Goal: Task Accomplishment & Management: Manage account settings

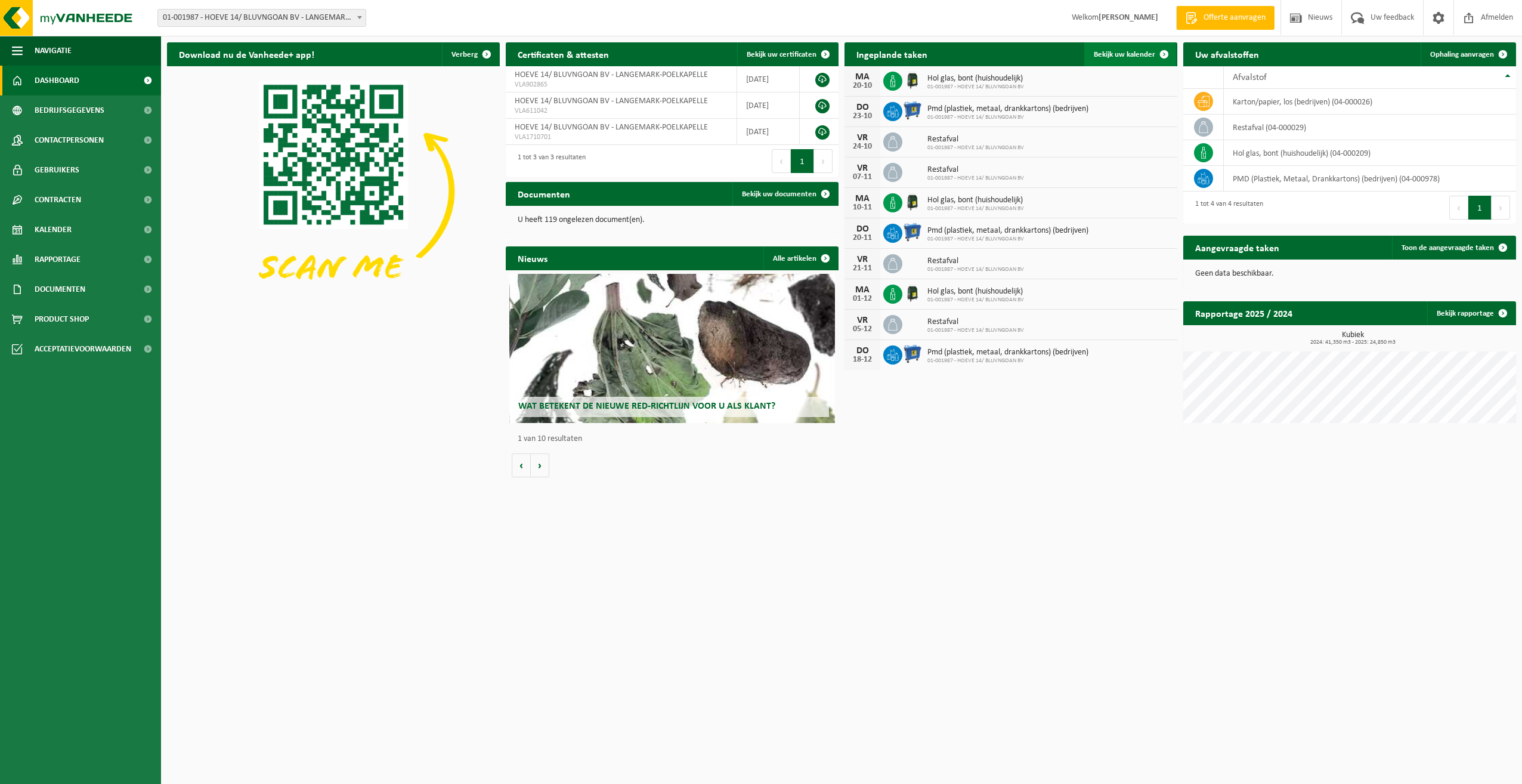
click at [1125, 52] on span "Bekijk uw kalender" at bounding box center [1125, 54] width 61 height 8
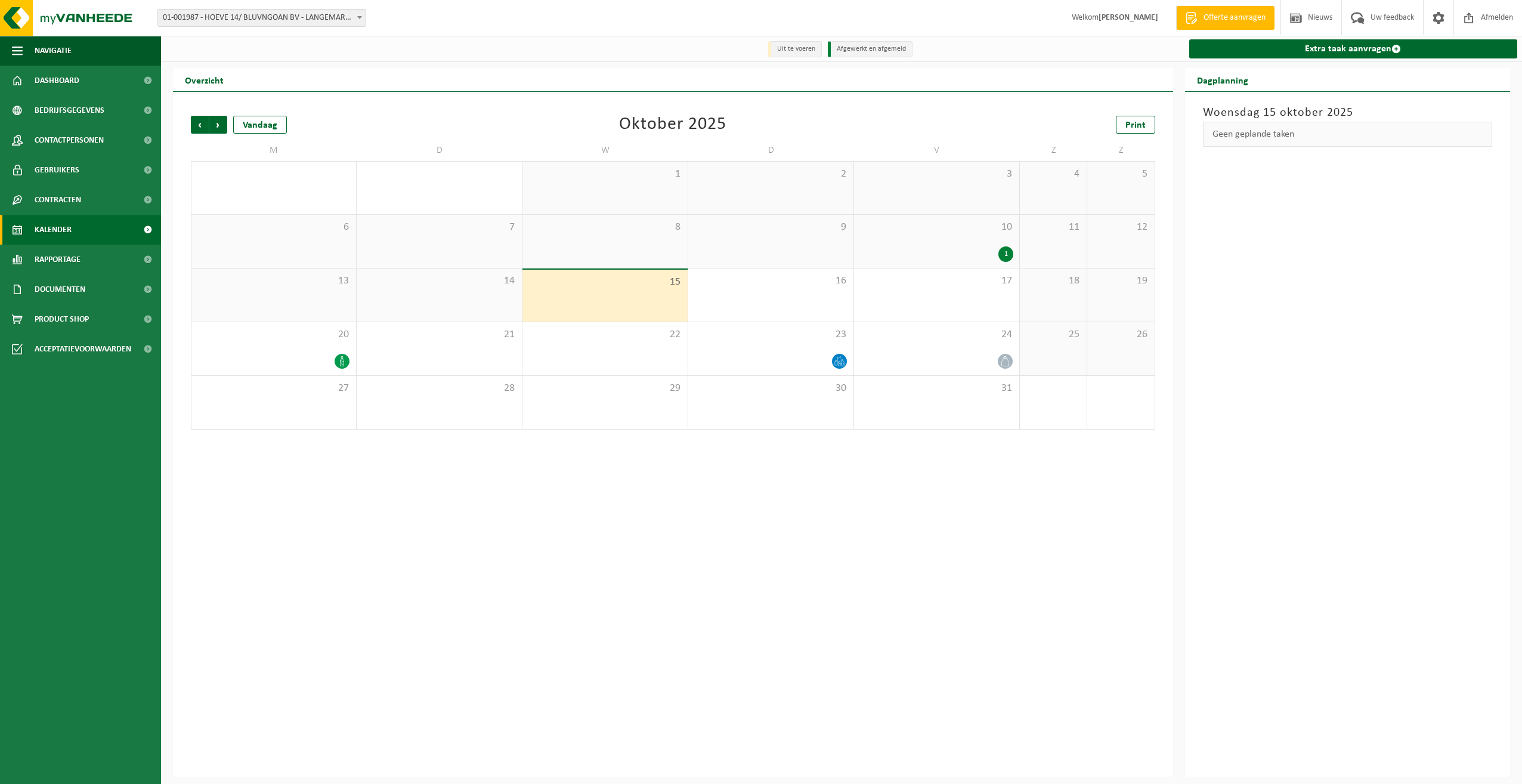
click at [965, 248] on div "1" at bounding box center [937, 254] width 153 height 15
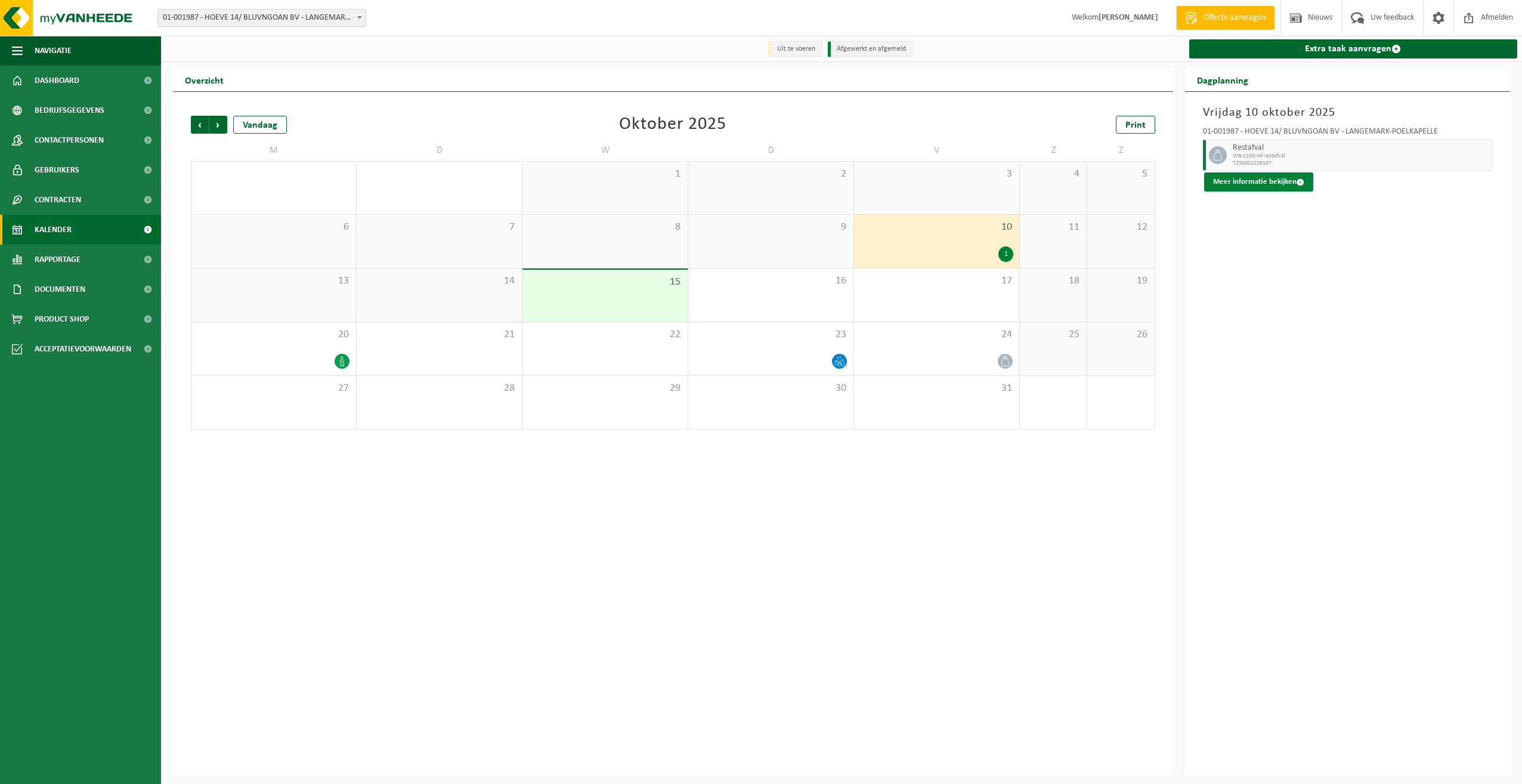
click at [1278, 179] on button "Meer informatie bekijken" at bounding box center [1259, 182] width 109 height 19
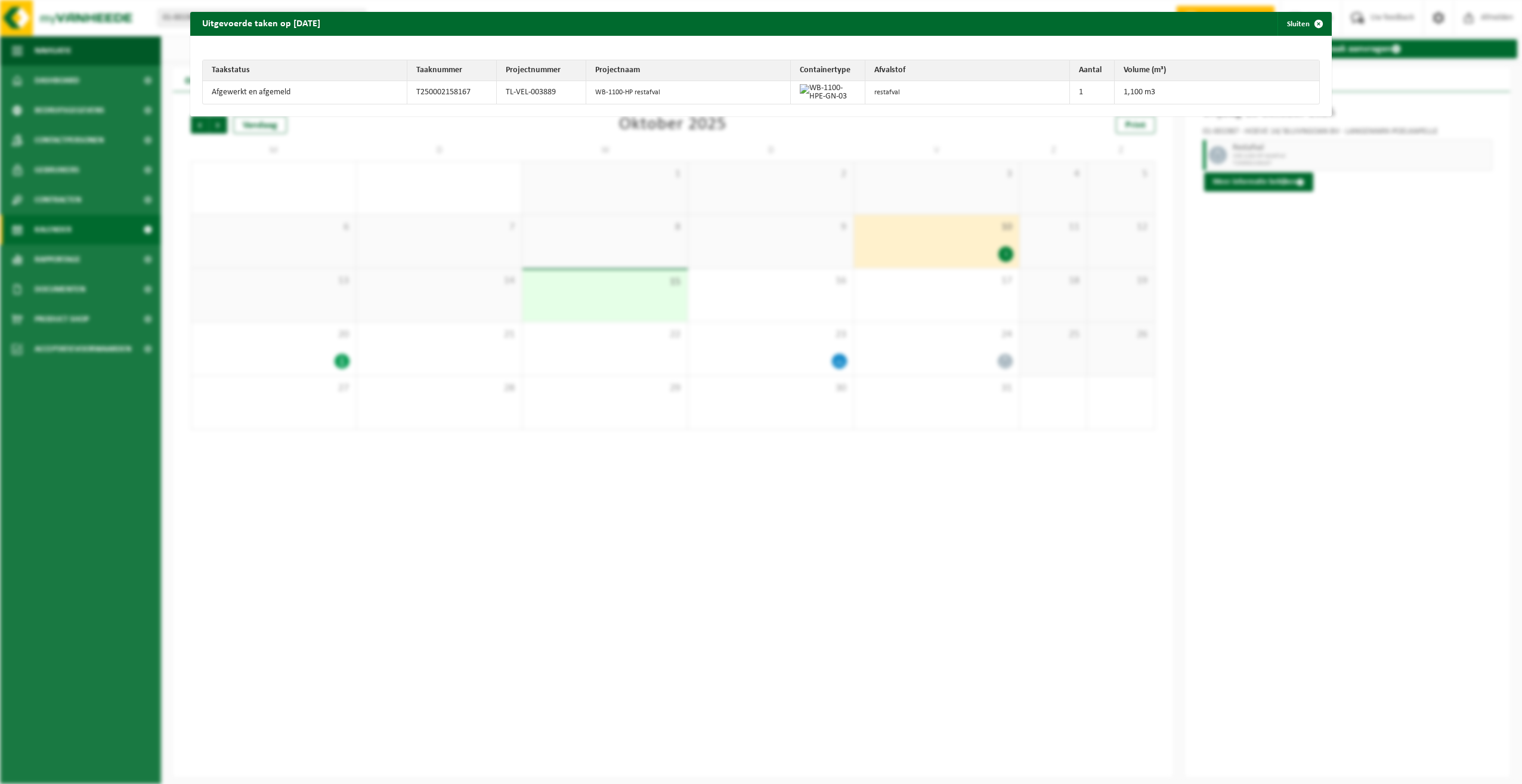
click at [1265, 266] on div "Uitgevoerde taken op [DATE] Sluiten Taakstatus Taaknummer Projectnummer Project…" at bounding box center [761, 392] width 1522 height 784
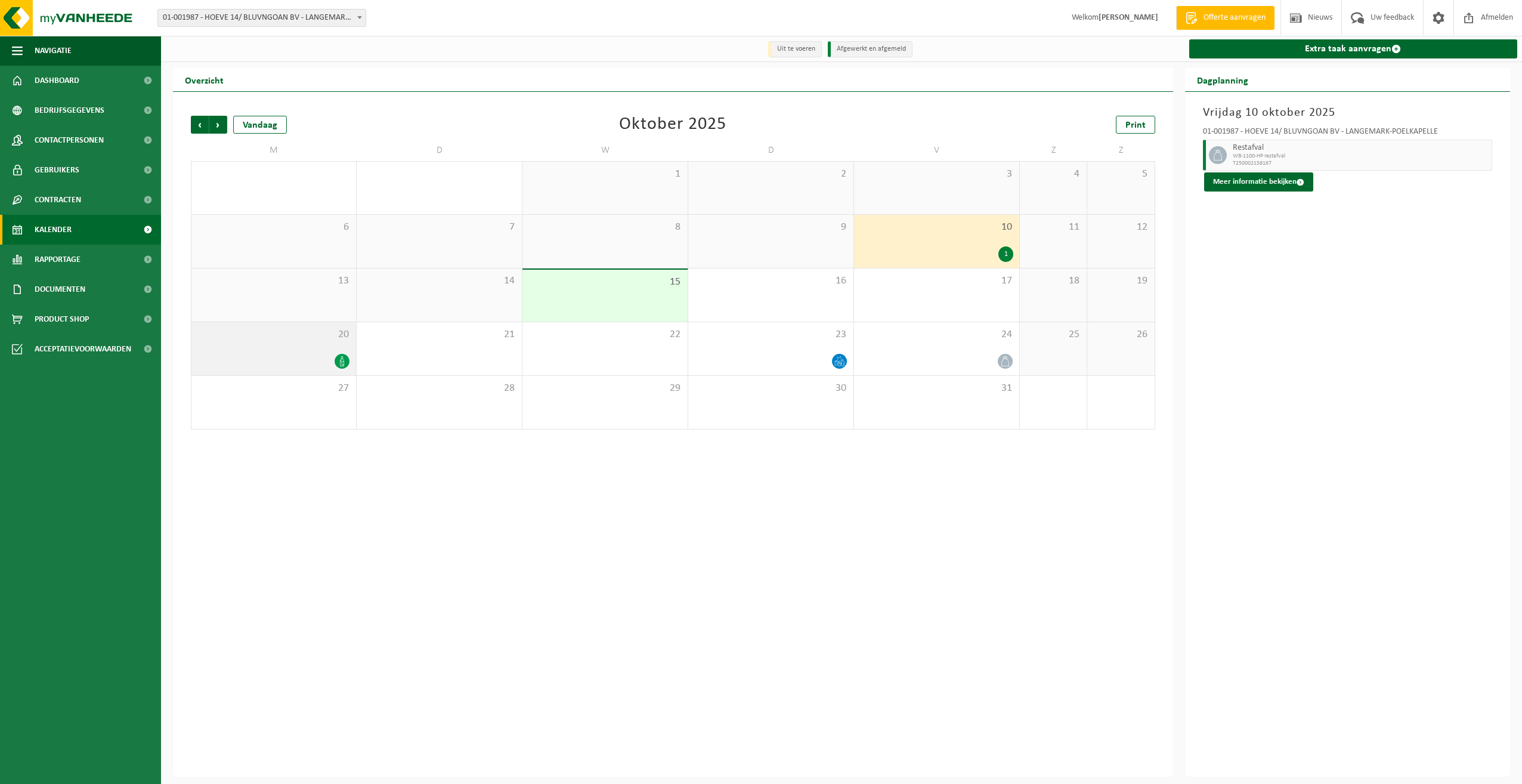
click at [338, 365] on icon at bounding box center [341, 361] width 10 height 10
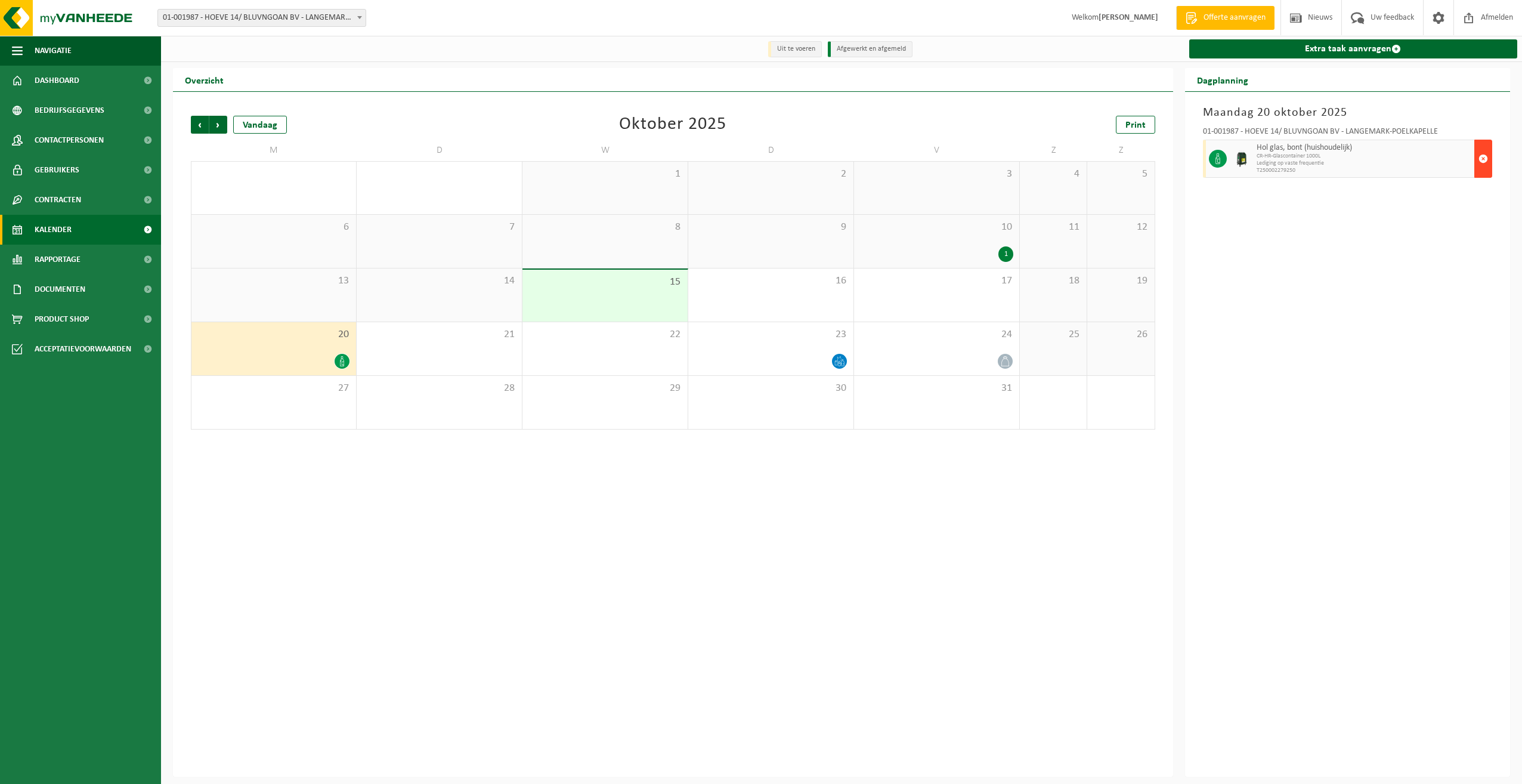
click at [1479, 159] on span "button" at bounding box center [1484, 158] width 9 height 24
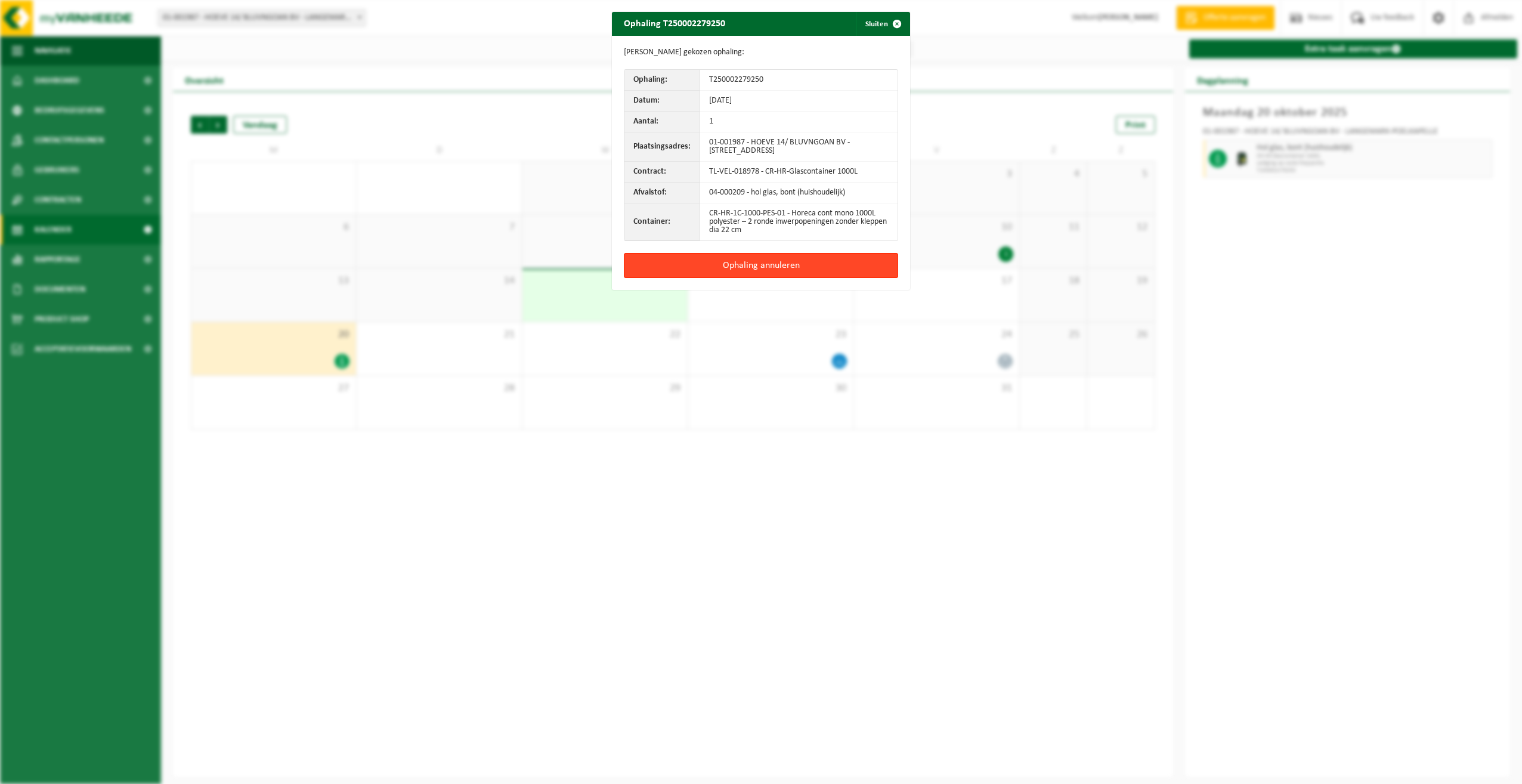
click at [748, 278] on button "Ophaling annuleren" at bounding box center [761, 265] width 275 height 25
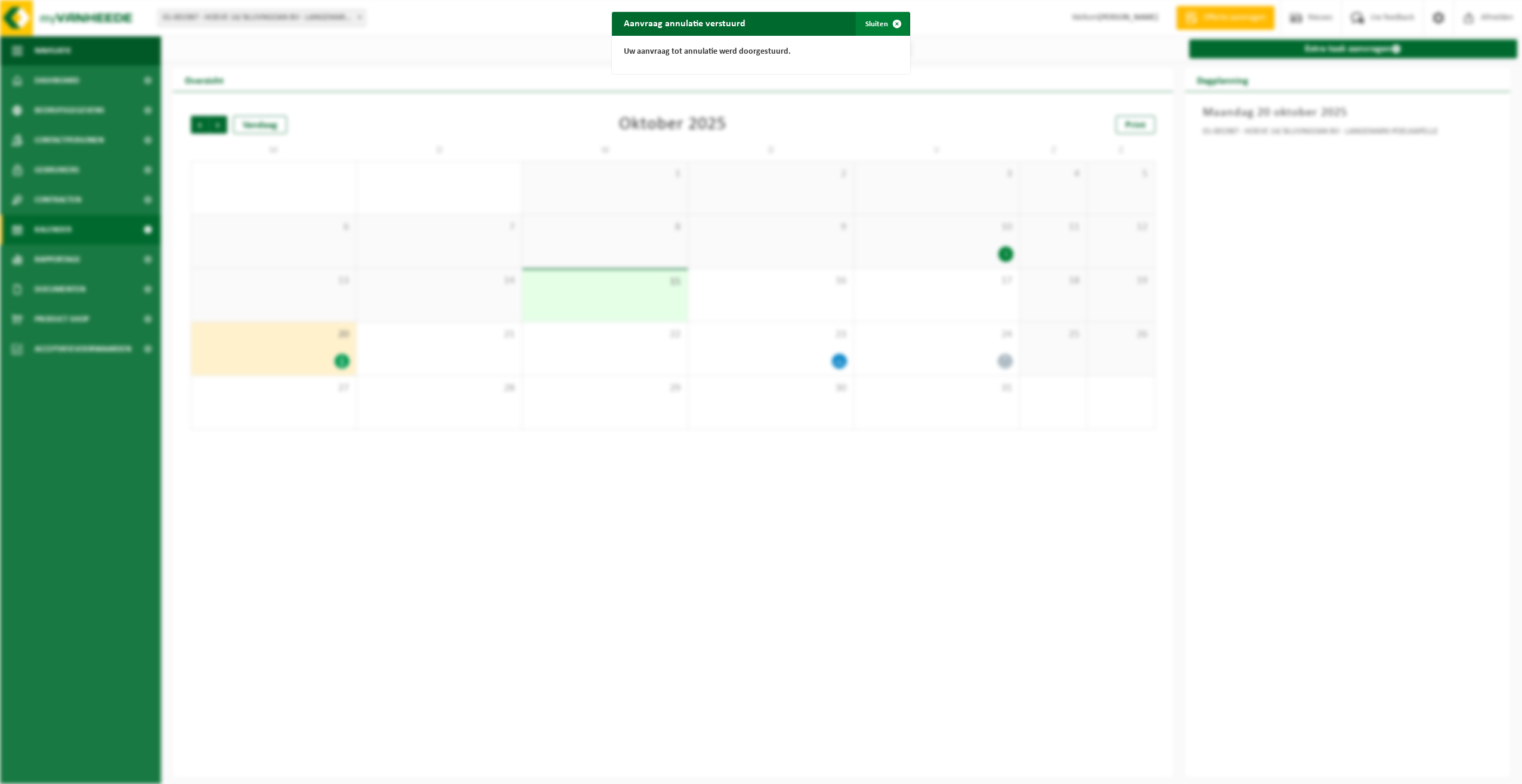
click at [871, 23] on button "Sluiten" at bounding box center [882, 24] width 53 height 24
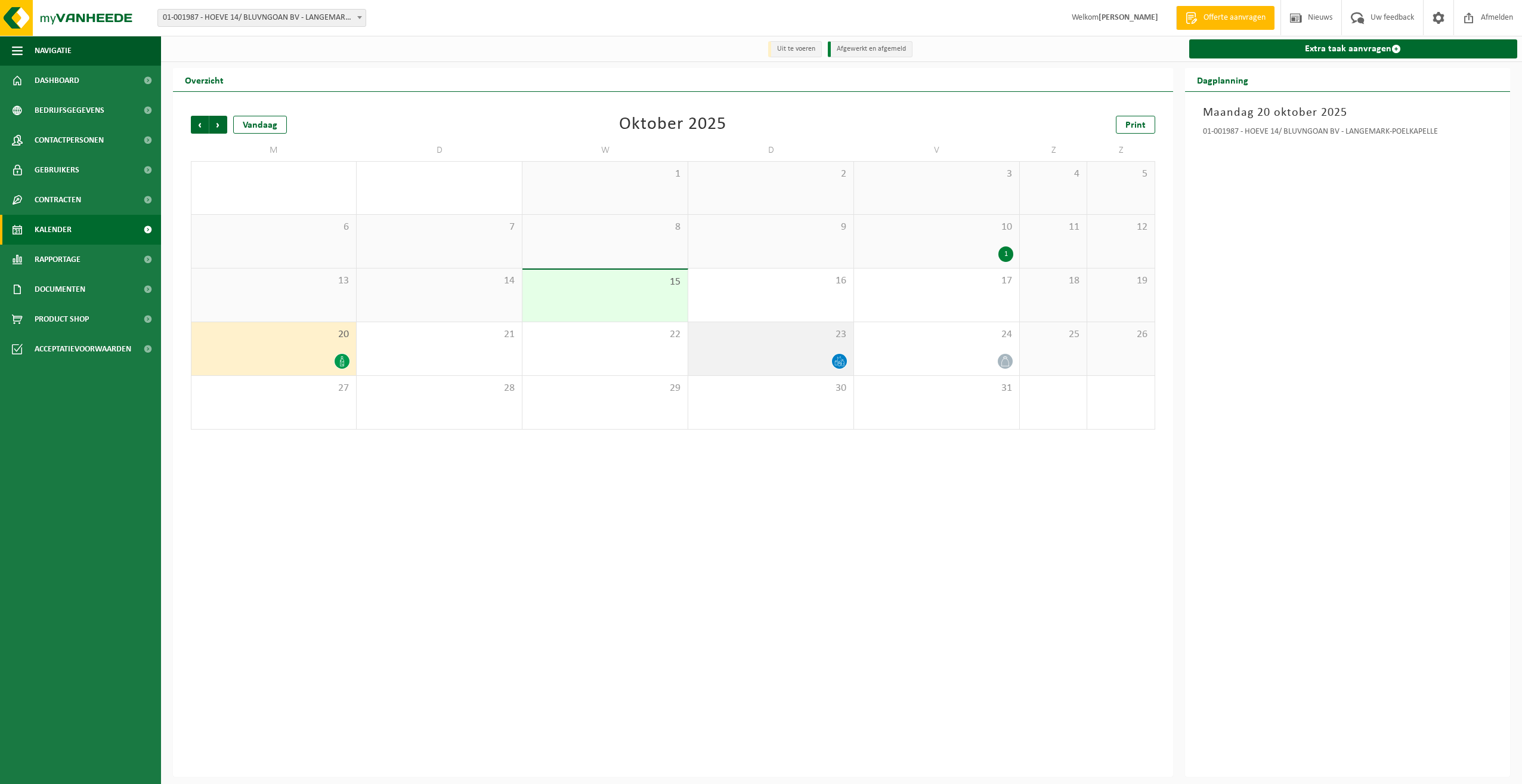
click at [763, 349] on div "23" at bounding box center [770, 348] width 165 height 53
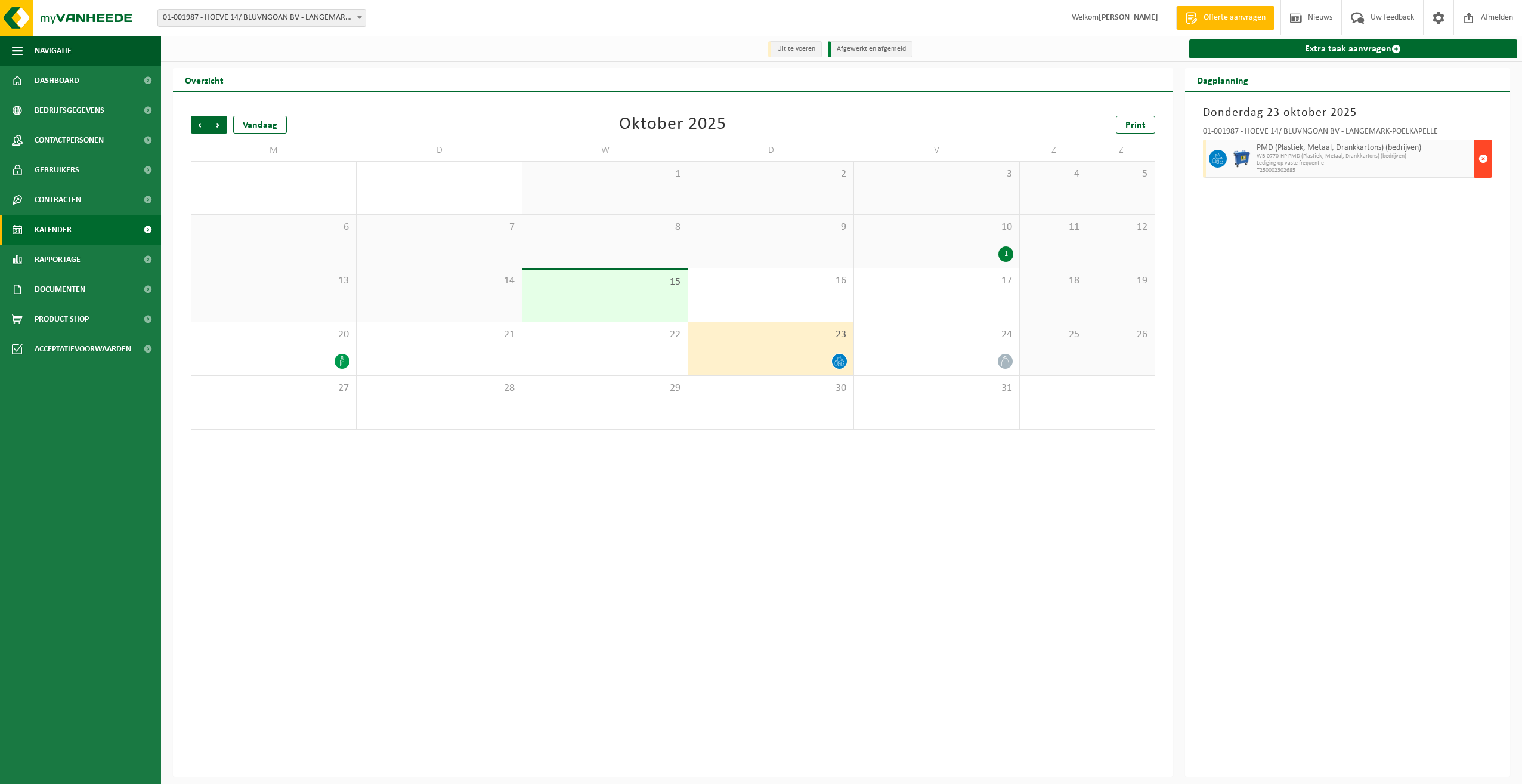
click at [1482, 160] on span "button" at bounding box center [1484, 158] width 9 height 24
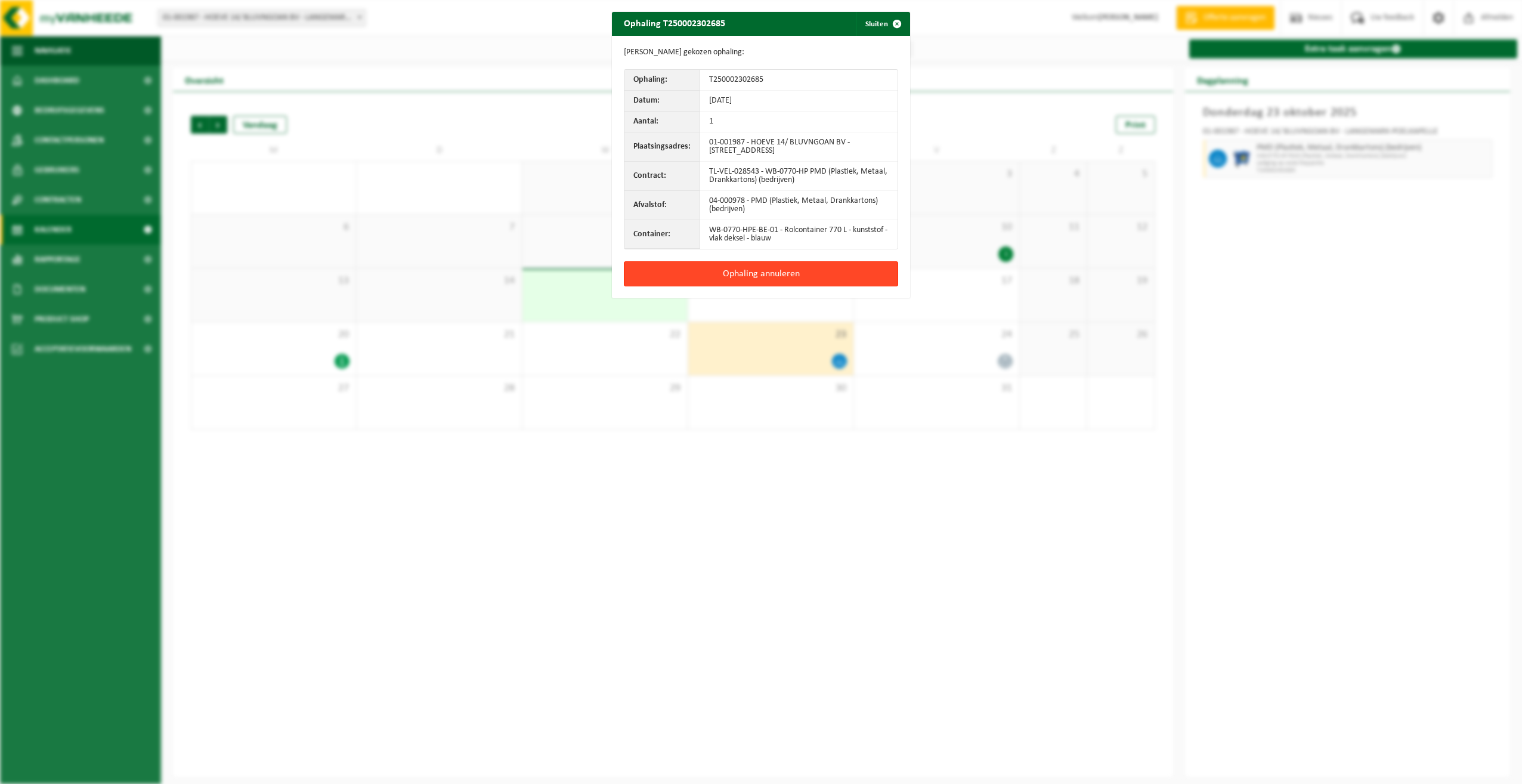
click at [796, 285] on button "Ophaling annuleren" at bounding box center [761, 274] width 275 height 25
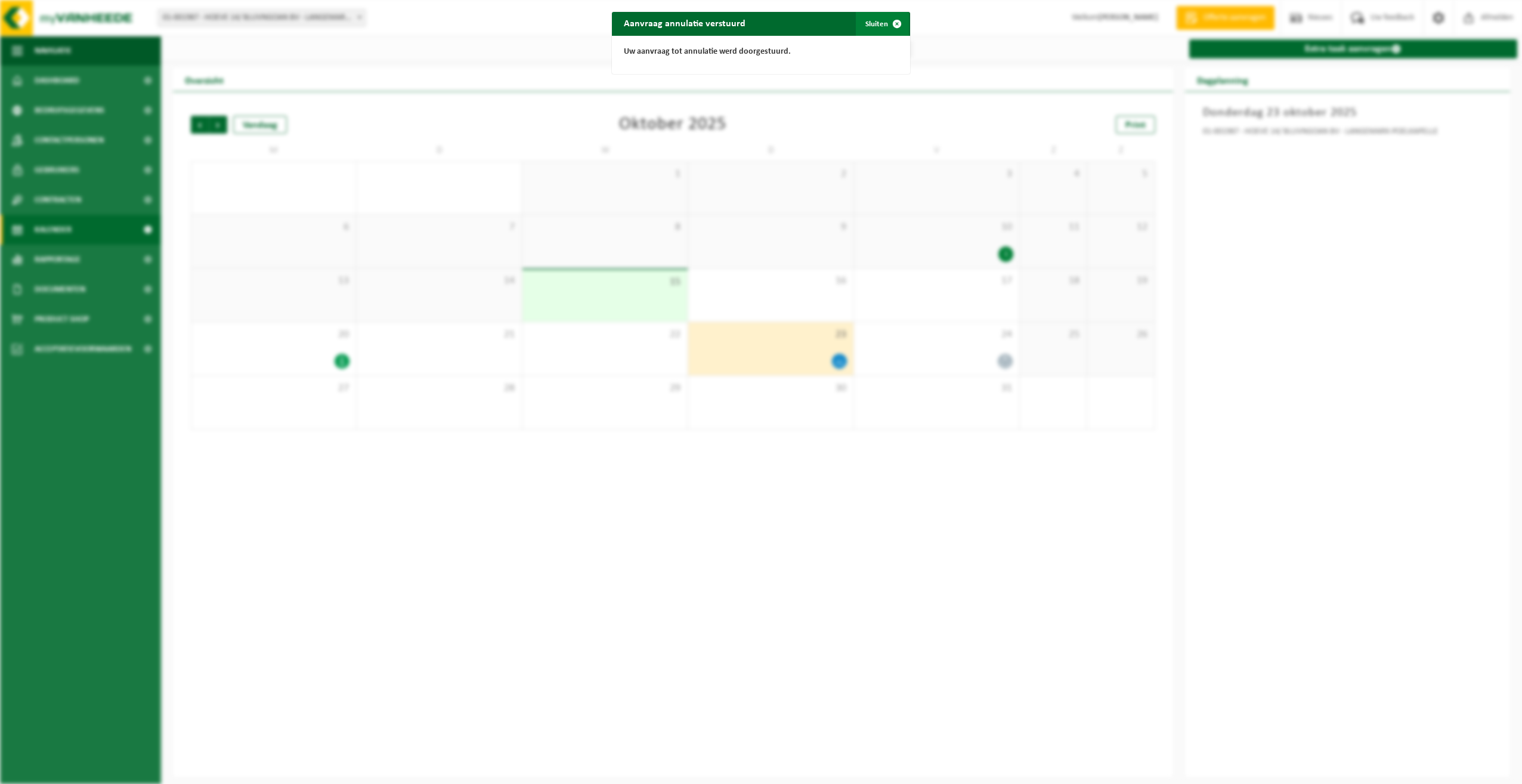
click at [875, 20] on button "Sluiten" at bounding box center [882, 24] width 53 height 24
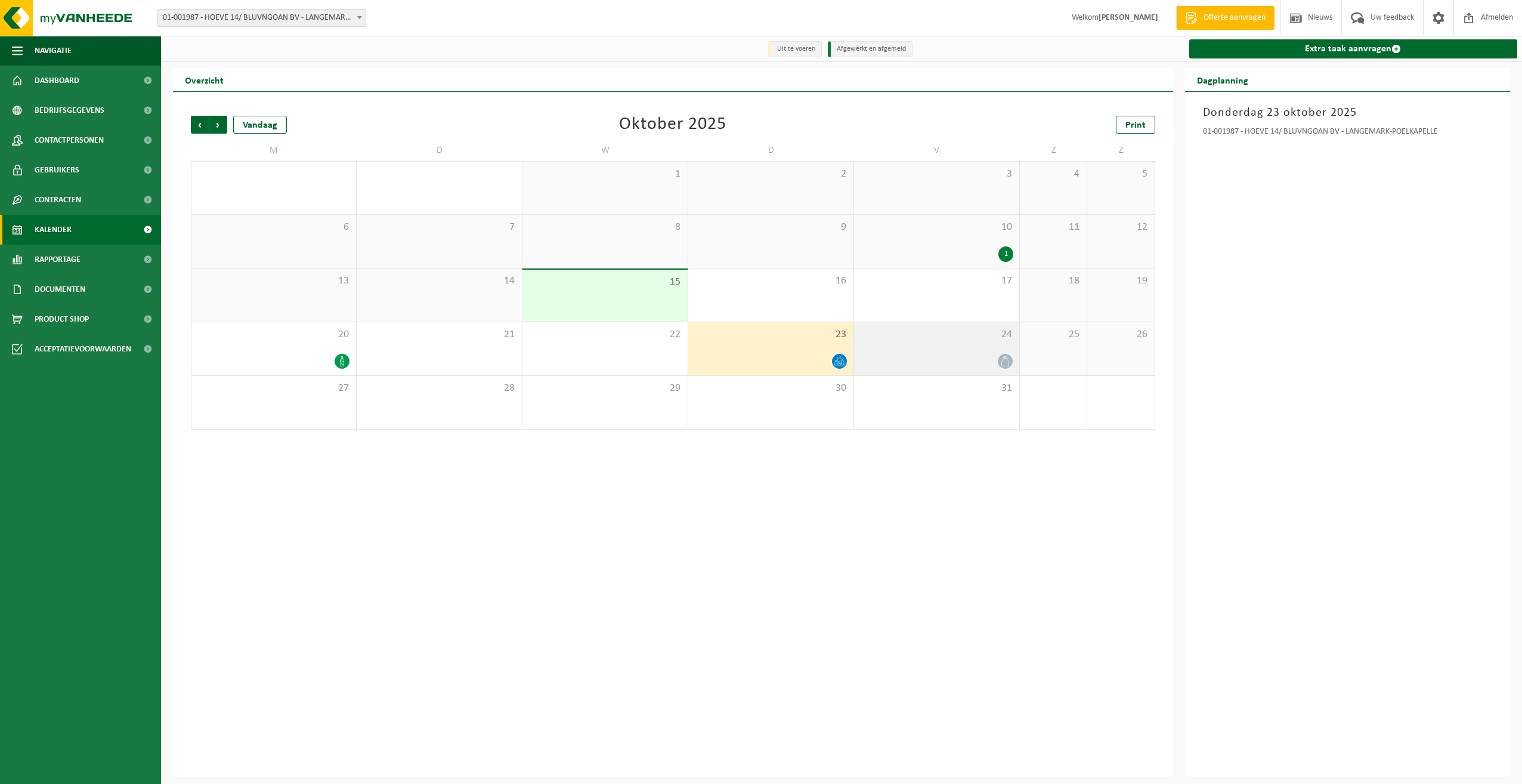
click at [975, 350] on div "24" at bounding box center [937, 348] width 165 height 53
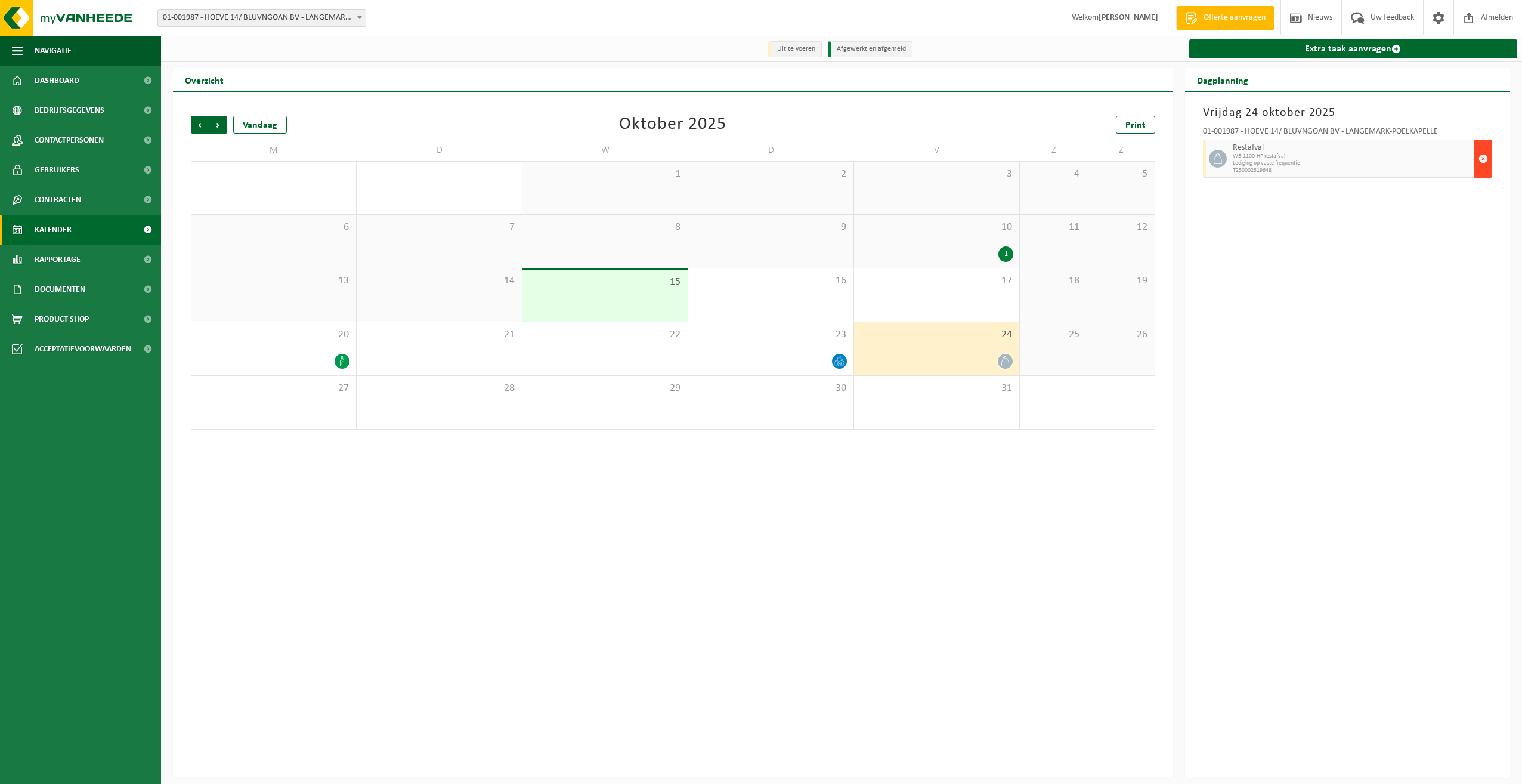
click at [1483, 162] on span "button" at bounding box center [1484, 158] width 9 height 24
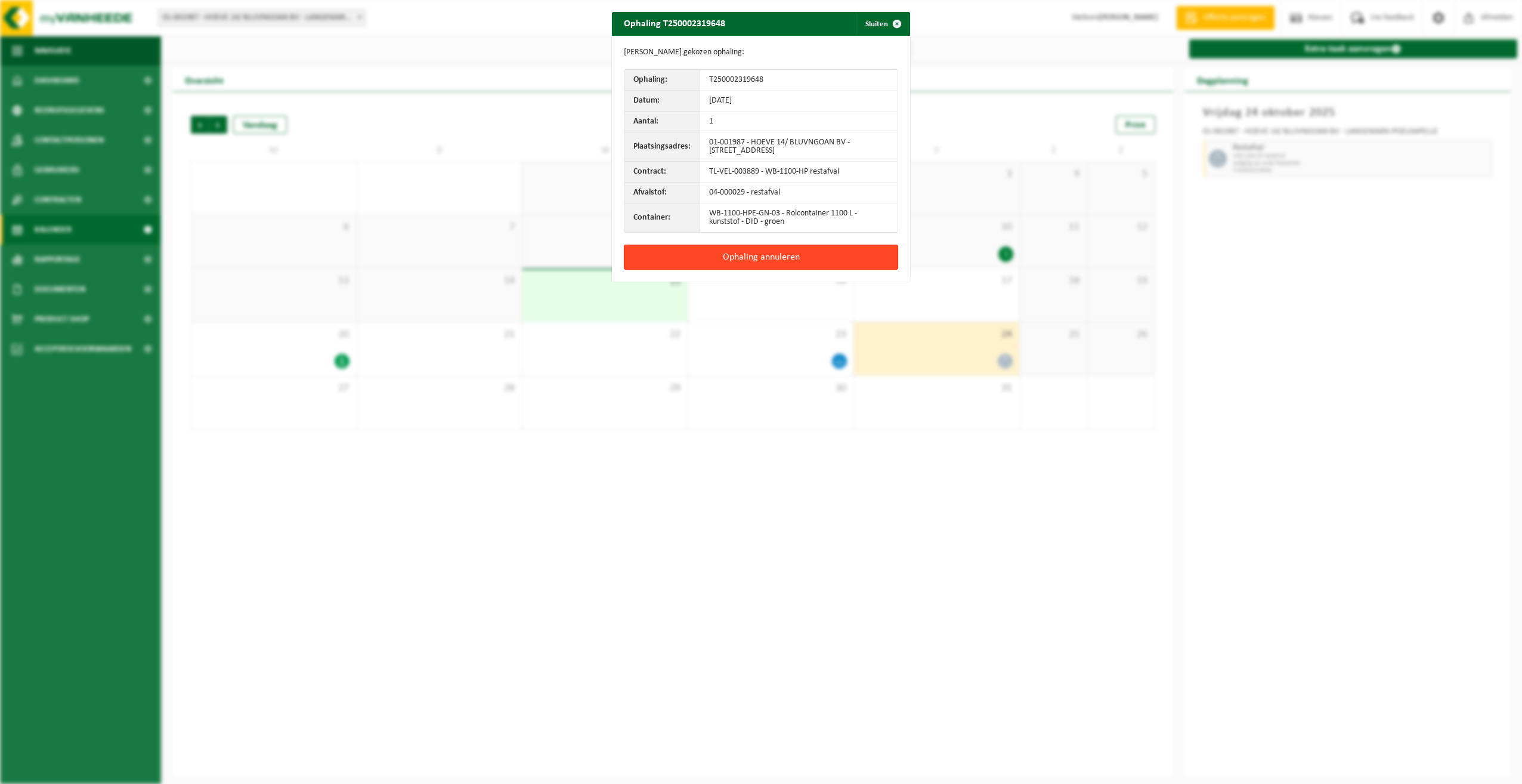
click at [746, 267] on button "Ophaling annuleren" at bounding box center [761, 257] width 275 height 25
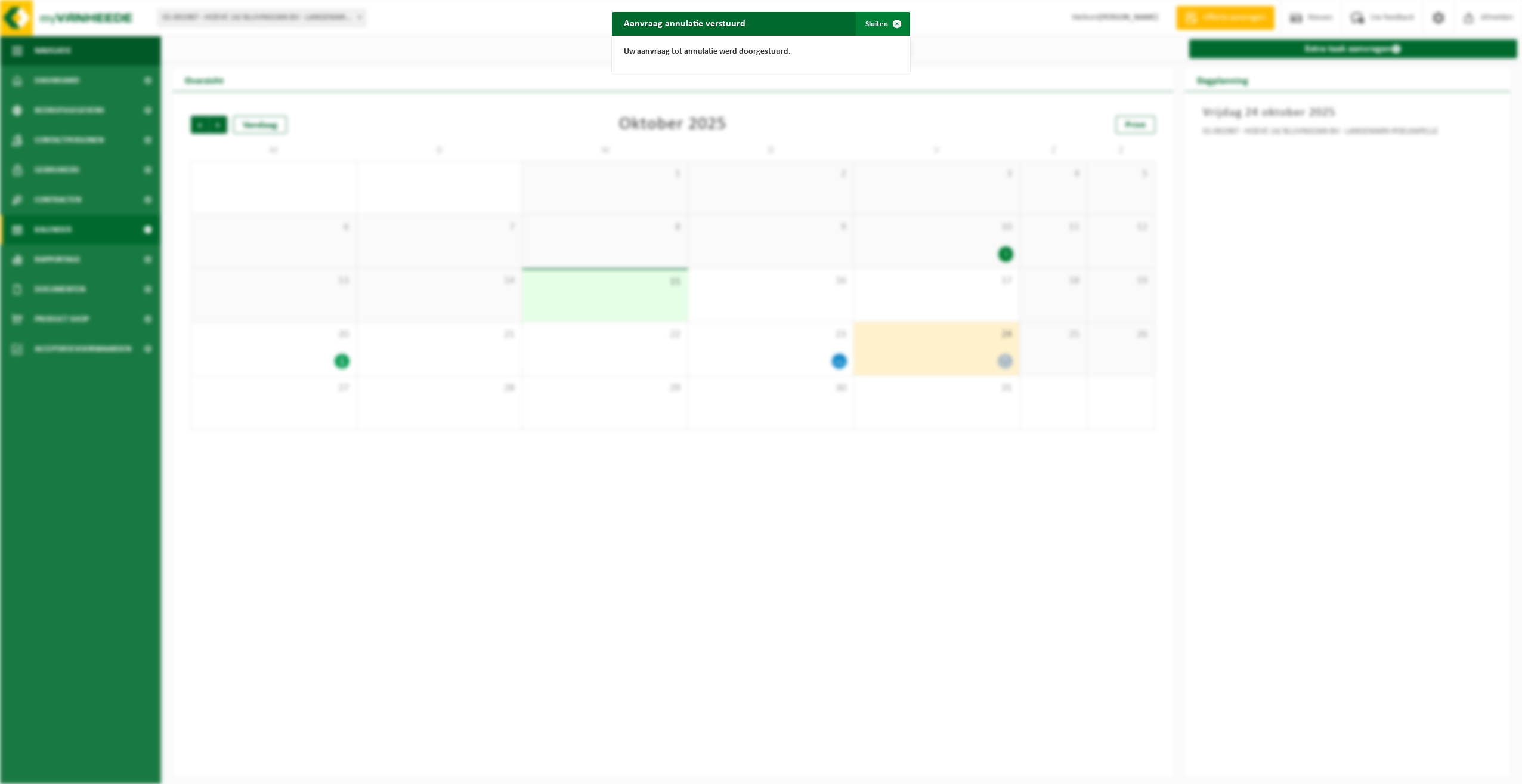
click at [871, 22] on button "Sluiten" at bounding box center [882, 24] width 53 height 24
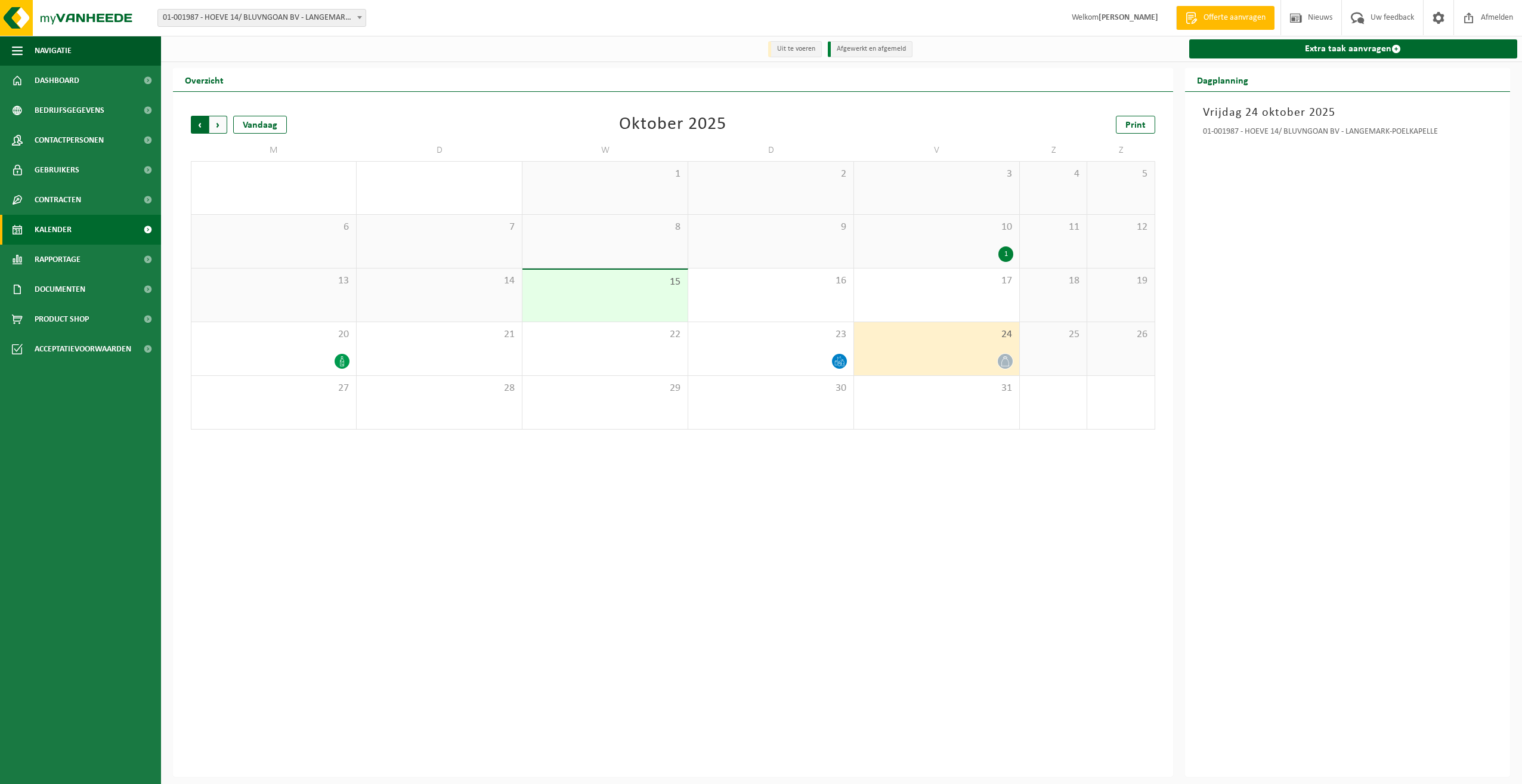
click at [217, 124] on span "Volgende" at bounding box center [218, 124] width 18 height 18
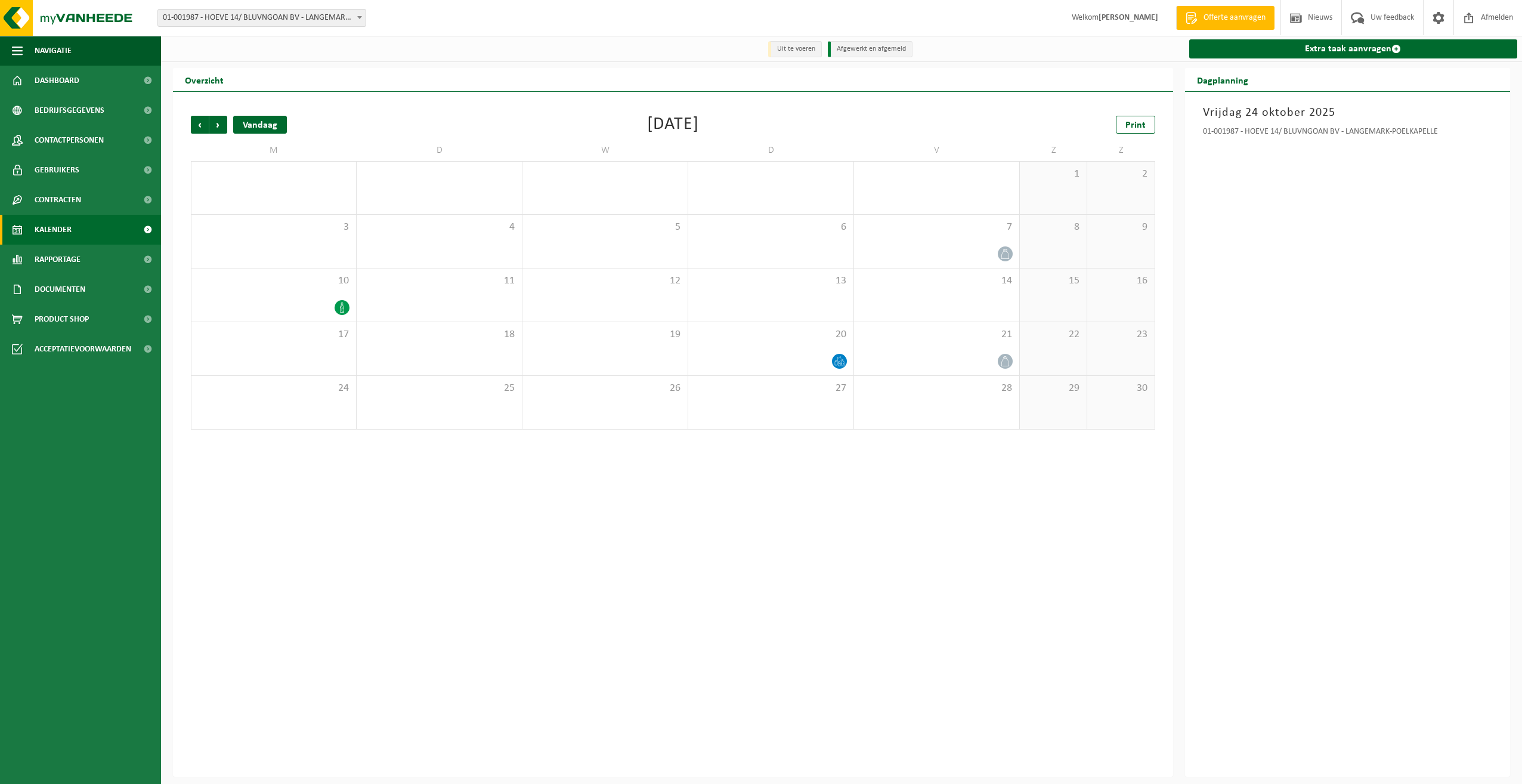
click at [269, 128] on div "Vandaag" at bounding box center [260, 124] width 54 height 18
